Goal: Task Accomplishment & Management: Use online tool/utility

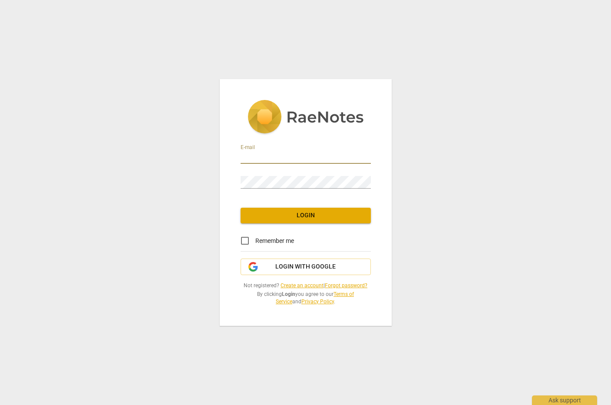
click at [269, 160] on input "email" at bounding box center [306, 157] width 130 height 13
click at [284, 276] on div "E-mail Password Login Remember me Login with Google Not registered? Create an a…" at bounding box center [306, 202] width 172 height 247
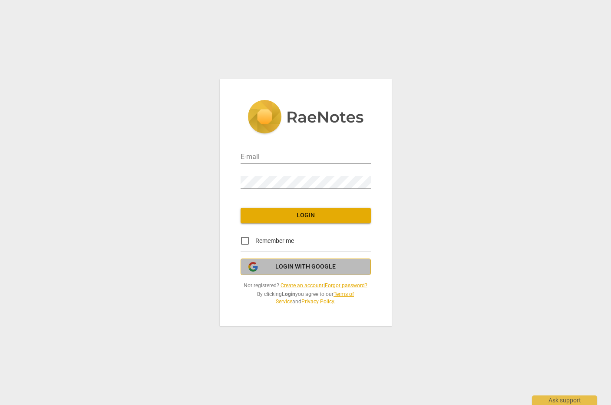
click at [288, 267] on span "Login with Google" at bounding box center [305, 266] width 60 height 9
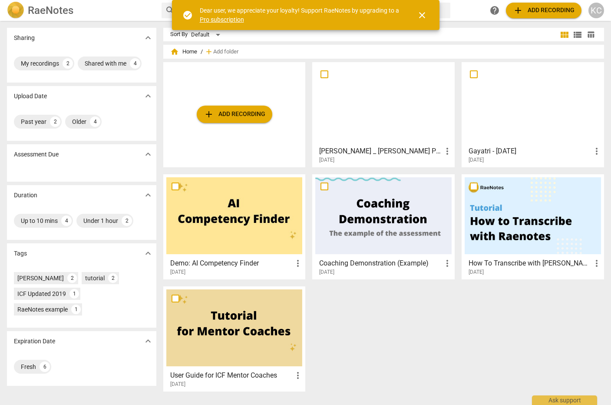
click at [424, 13] on span "close" at bounding box center [422, 15] width 10 height 10
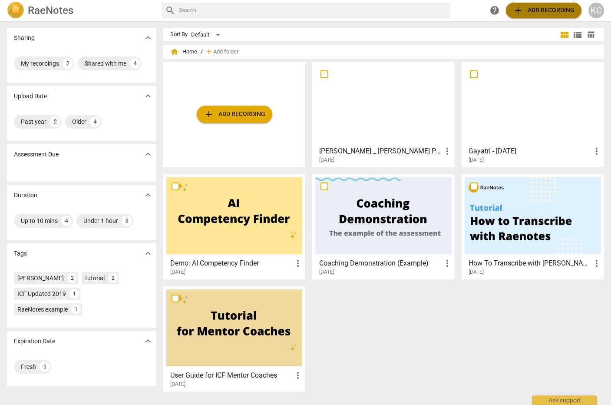
click at [538, 9] on span "add Add recording" at bounding box center [544, 10] width 62 height 10
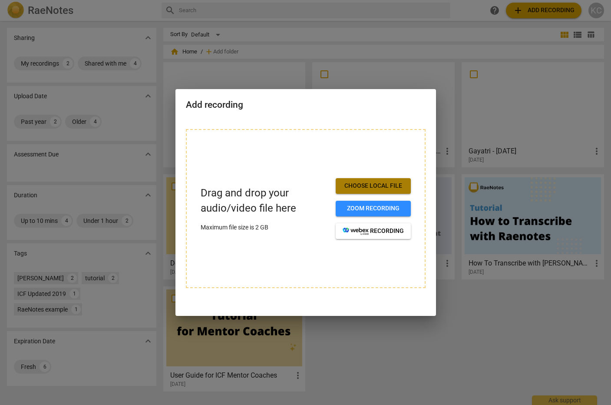
click at [347, 182] on span "Choose local file" at bounding box center [373, 186] width 61 height 9
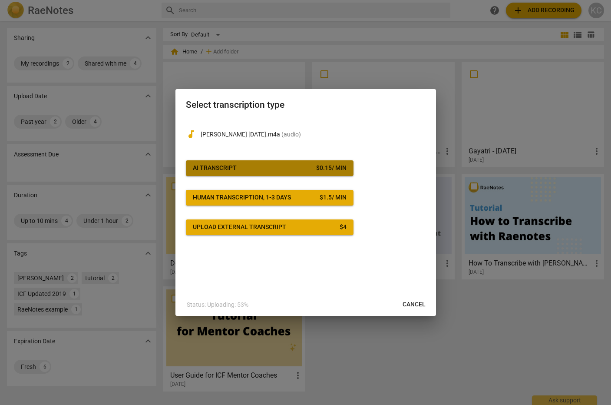
click at [257, 170] on span "AI Transcript $ 0.15 / min" at bounding box center [270, 168] width 154 height 9
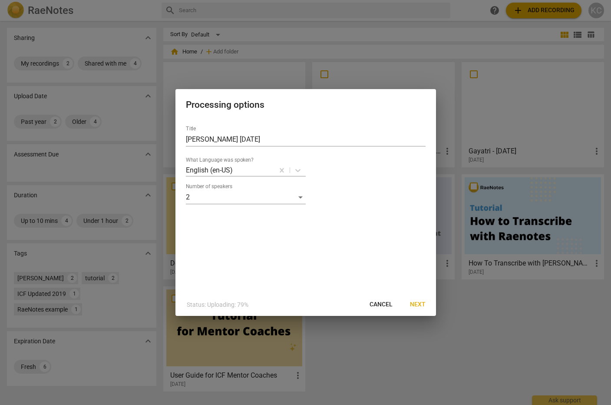
click at [413, 304] on span "Next" at bounding box center [418, 304] width 16 height 9
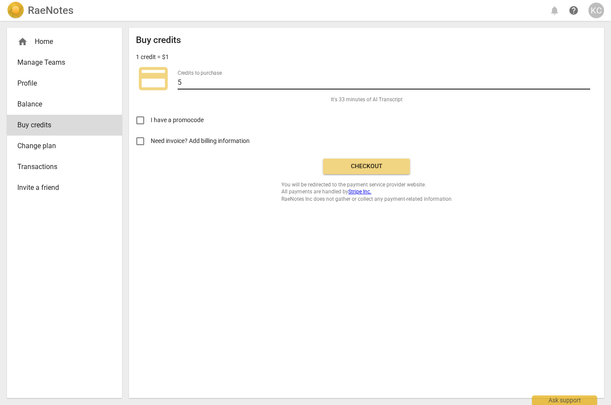
click at [363, 82] on input "5" at bounding box center [384, 83] width 413 height 13
click at [351, 137] on label "Need invoice? Add billing information" at bounding box center [360, 141] width 460 height 21
click at [151, 137] on input "Need invoice? Add billing information" at bounding box center [140, 141] width 21 height 21
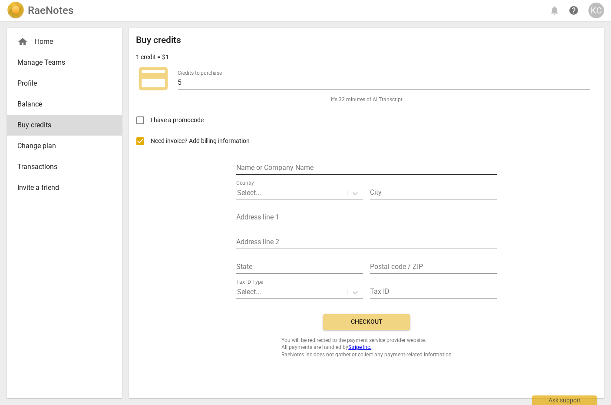
click at [284, 169] on input "text" at bounding box center [366, 168] width 261 height 13
click at [284, 140] on label "Need invoice? Add billing information" at bounding box center [360, 141] width 460 height 21
click at [151, 140] on input "Need invoice? Add billing information" at bounding box center [140, 141] width 21 height 21
checkbox input "false"
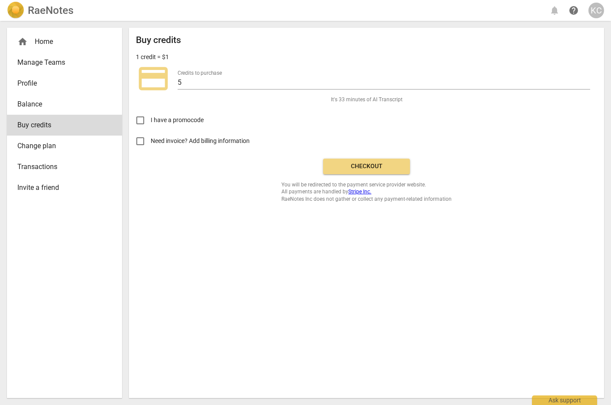
click at [377, 167] on span "Checkout" at bounding box center [366, 166] width 73 height 9
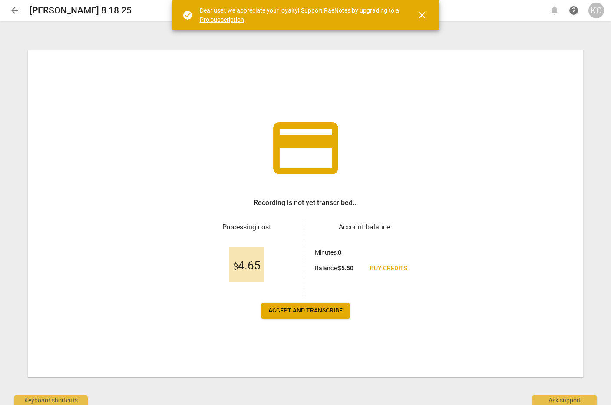
click at [422, 16] on span "close" at bounding box center [422, 15] width 10 height 10
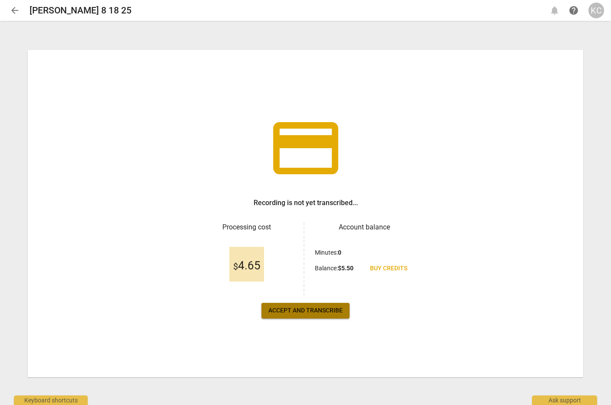
click at [287, 311] on span "Accept and transcribe" at bounding box center [305, 310] width 74 height 9
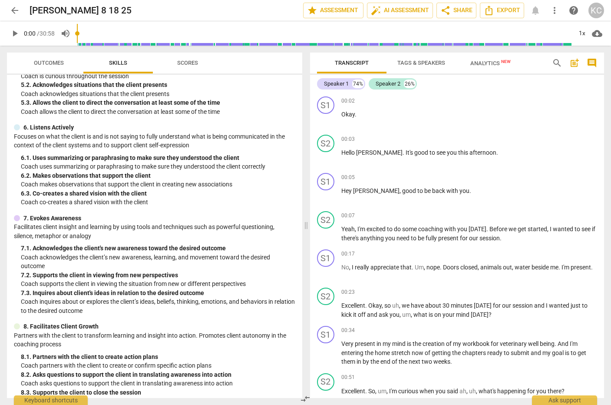
click at [486, 60] on span "Analytics New" at bounding box center [490, 63] width 40 height 7
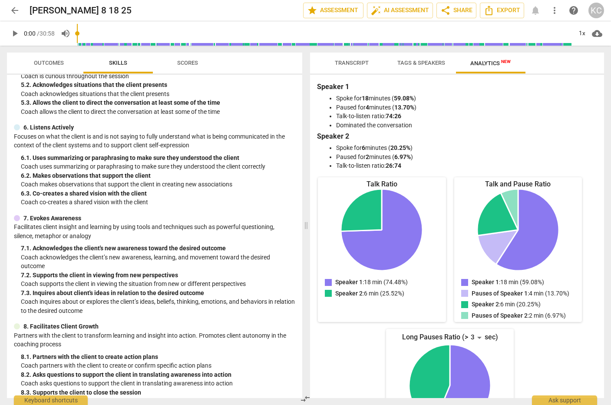
click at [410, 56] on button "Tags & Speakers" at bounding box center [421, 63] width 69 height 21
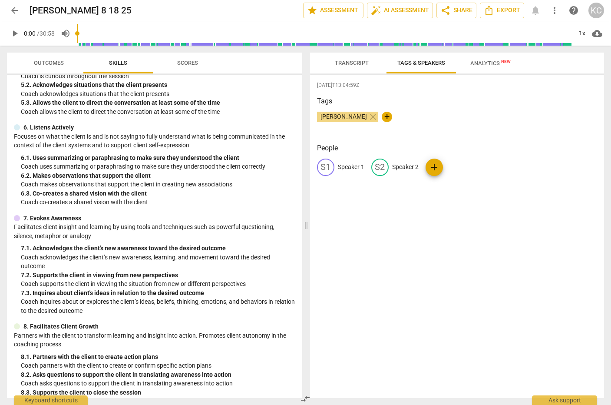
click at [350, 66] on span "Transcript" at bounding box center [351, 63] width 55 height 12
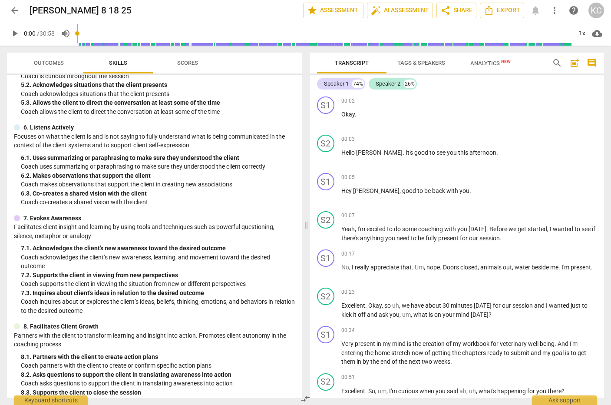
click at [475, 66] on span "Analytics New" at bounding box center [490, 63] width 40 height 7
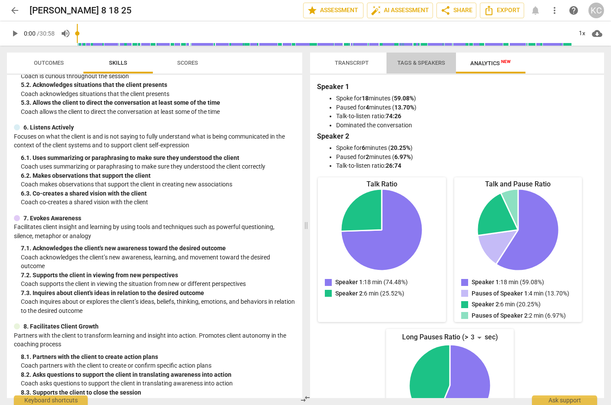
click at [409, 65] on span "Tags & Speakers" at bounding box center [421, 63] width 48 height 7
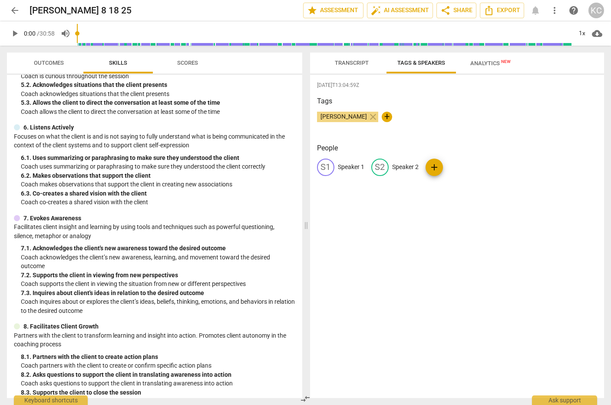
click at [382, 168] on div "S2" at bounding box center [379, 167] width 17 height 17
type input "[PERSON_NAME]"
click at [351, 164] on p "Speaker 1" at bounding box center [351, 166] width 26 height 9
type input "[PERSON_NAME]"
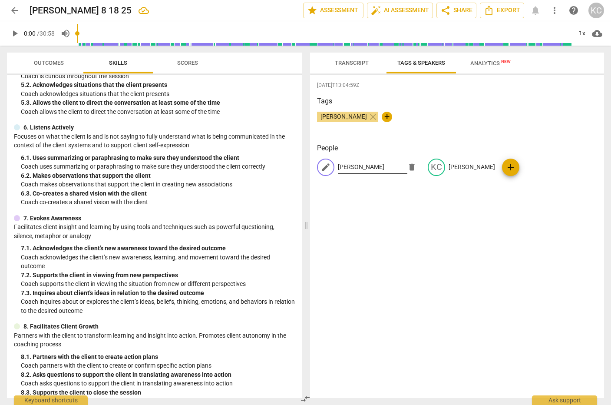
click at [379, 166] on input "[PERSON_NAME]" at bounding box center [372, 167] width 69 height 14
type input "[PERSON_NAME] - Coacheee"
click at [413, 200] on div "[DATE]T13:04:59Z Tags [PERSON_NAME] close + People edit [PERSON_NAME] - Coachee…" at bounding box center [457, 236] width 294 height 323
click at [375, 167] on p "[PERSON_NAME] - Coacheee" at bounding box center [376, 166] width 77 height 9
click at [383, 167] on input "[PERSON_NAME] - Coacheee" at bounding box center [372, 167] width 69 height 14
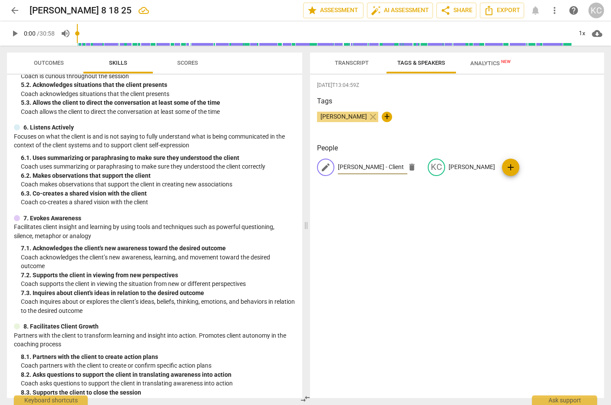
type input "[PERSON_NAME] - Client"
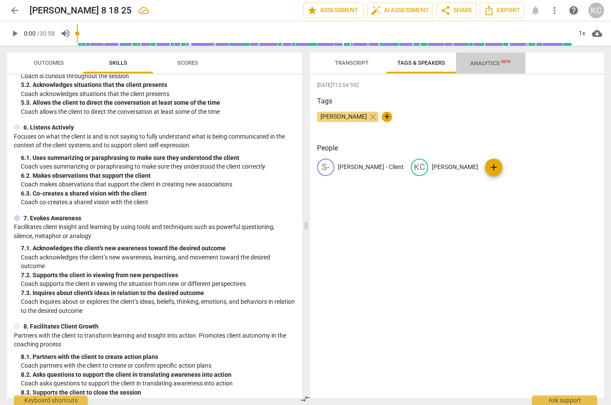
click at [498, 60] on span "Analytics New" at bounding box center [490, 63] width 40 height 7
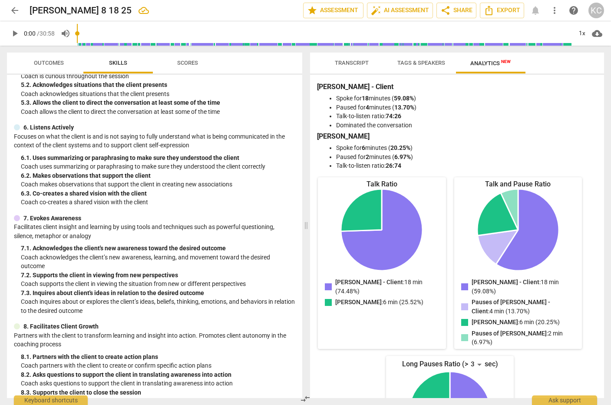
click at [433, 64] on span "Tags & Speakers" at bounding box center [421, 63] width 48 height 7
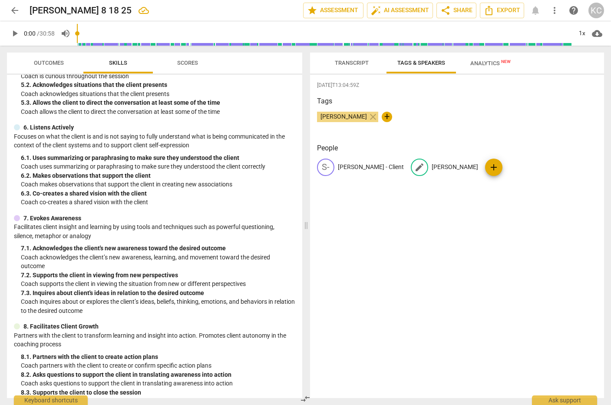
click at [432, 168] on p "[PERSON_NAME]" at bounding box center [455, 166] width 46 height 9
click at [446, 169] on input "[PERSON_NAME]" at bounding box center [466, 167] width 69 height 14
type input "[PERSON_NAME] - Coach"
click at [182, 61] on span "Scores" at bounding box center [187, 63] width 21 height 7
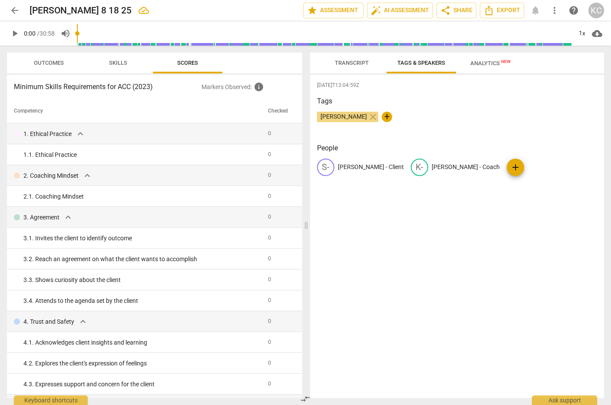
click at [115, 62] on span "Skills" at bounding box center [118, 63] width 18 height 7
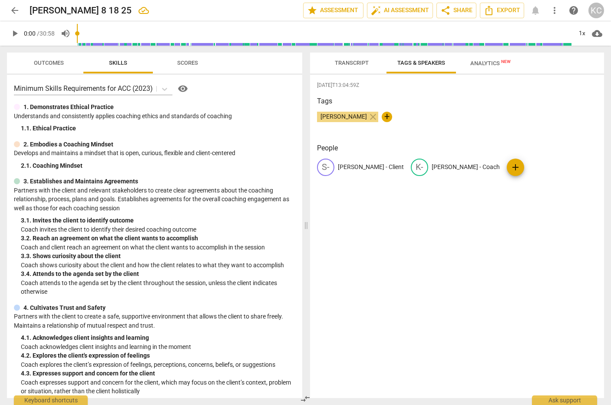
click at [54, 62] on span "Outcomes" at bounding box center [49, 63] width 30 height 7
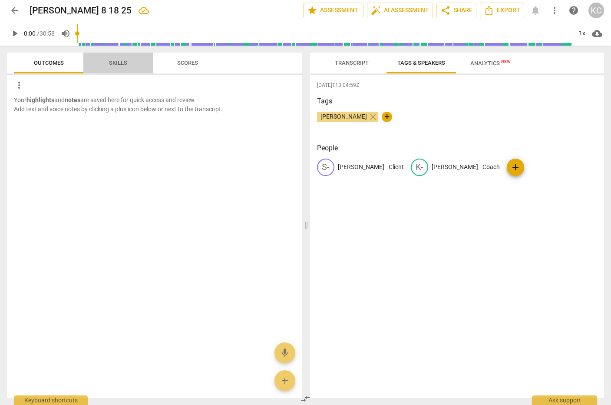
click at [110, 65] on span "Skills" at bounding box center [118, 63] width 18 height 7
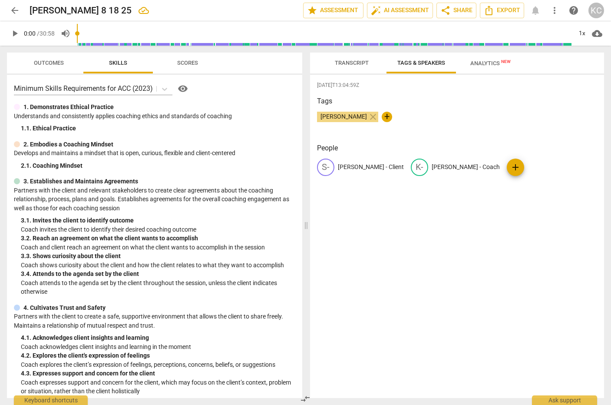
click at [348, 60] on span "Transcript" at bounding box center [351, 63] width 55 height 12
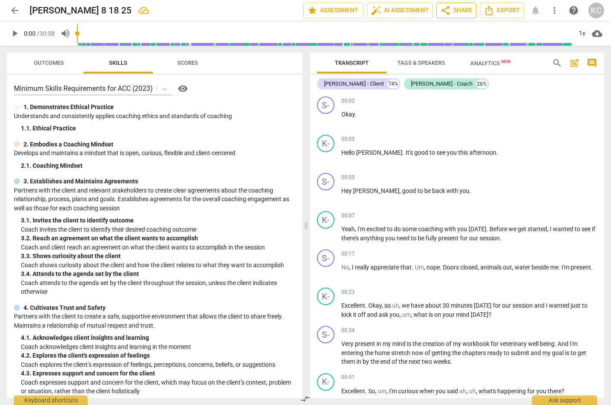
click at [447, 13] on span "share" at bounding box center [445, 10] width 10 height 10
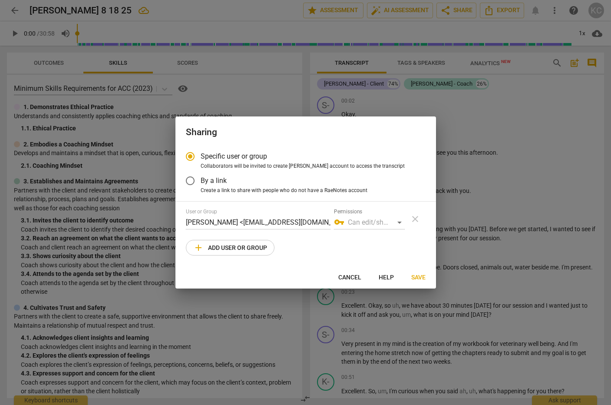
click at [226, 248] on span "add Add user or group" at bounding box center [230, 247] width 74 height 10
radio input "false"
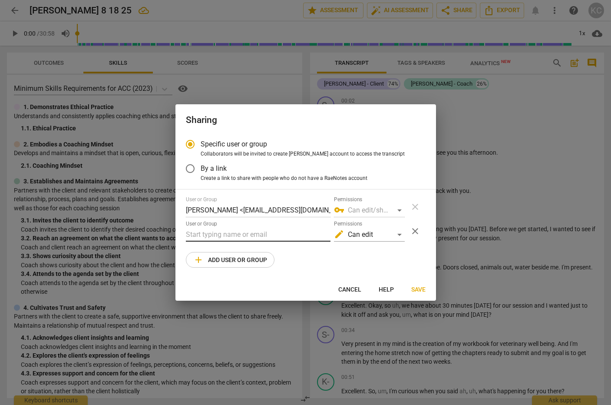
click at [224, 232] on input "text" at bounding box center [258, 235] width 145 height 14
type input "S"
type input "c"
click at [249, 150] on span "Collaborators will be invited to create [PERSON_NAME] account to access the tra…" at bounding box center [303, 154] width 204 height 8
click at [0, 0] on input "Collaborators will be invited to create [PERSON_NAME] account to access the tra…" at bounding box center [0, 0] width 0 height 0
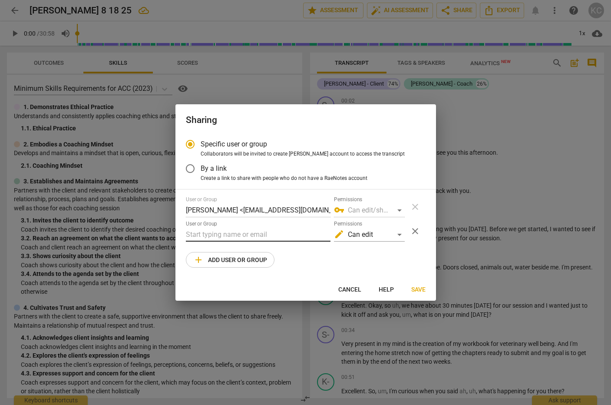
click at [221, 234] on input "text" at bounding box center [258, 235] width 145 height 14
type input "[PERSON_NAME][EMAIL_ADDRESS][DOMAIN_NAME]"
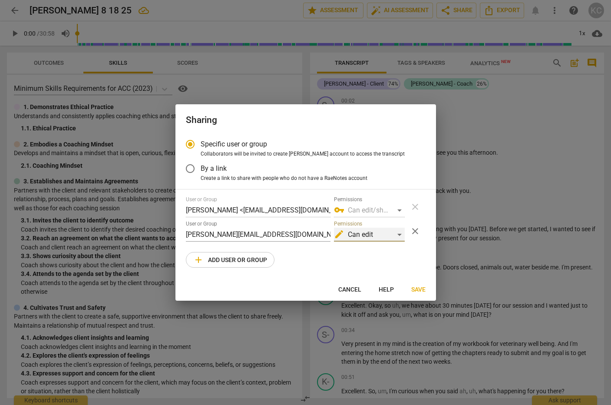
click at [360, 235] on div "edit Can edit" at bounding box center [369, 235] width 71 height 14
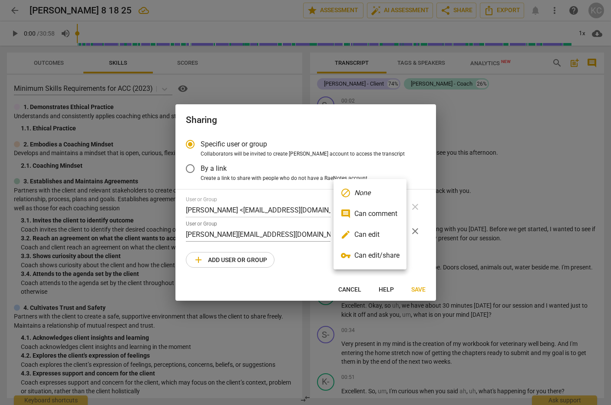
click at [361, 235] on li "edit Can edit" at bounding box center [370, 234] width 73 height 21
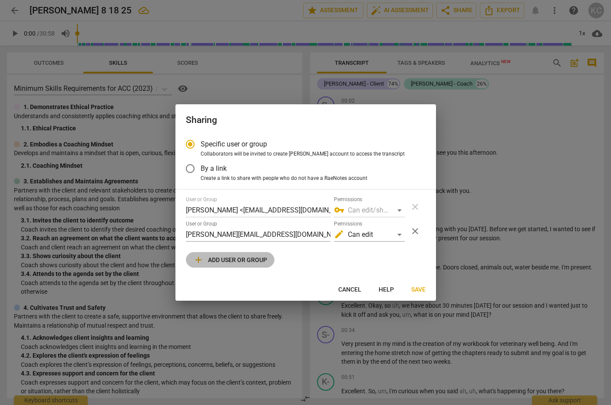
click at [239, 261] on span "add Add user or group" at bounding box center [230, 260] width 74 height 10
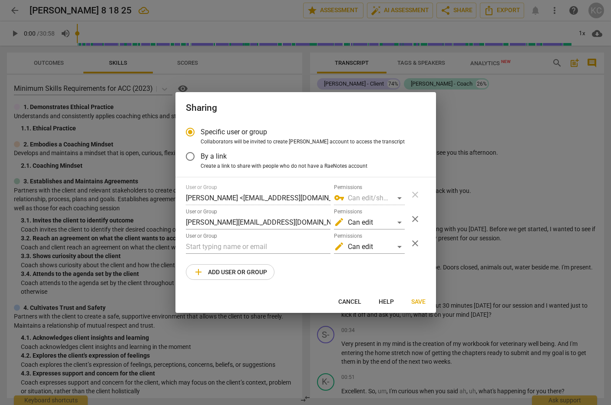
click at [417, 300] on span "Save" at bounding box center [418, 302] width 14 height 9
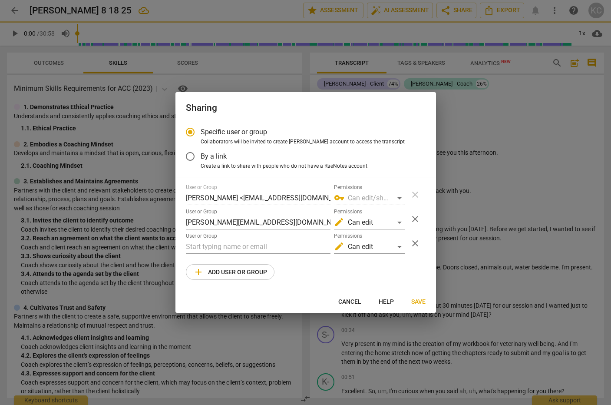
radio input "false"
type input "[PERSON_NAME] <[PERSON_NAME][EMAIL_ADDRESS][DOMAIN_NAME]>"
